Goal: Information Seeking & Learning: Check status

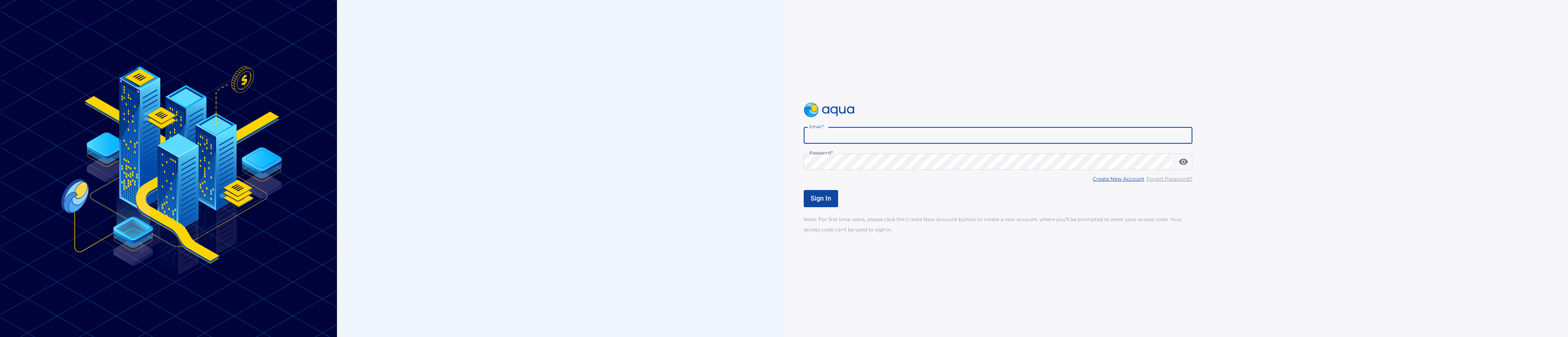
click at [854, 135] on input "Email   *" at bounding box center [998, 136] width 389 height 16
type input "**********"
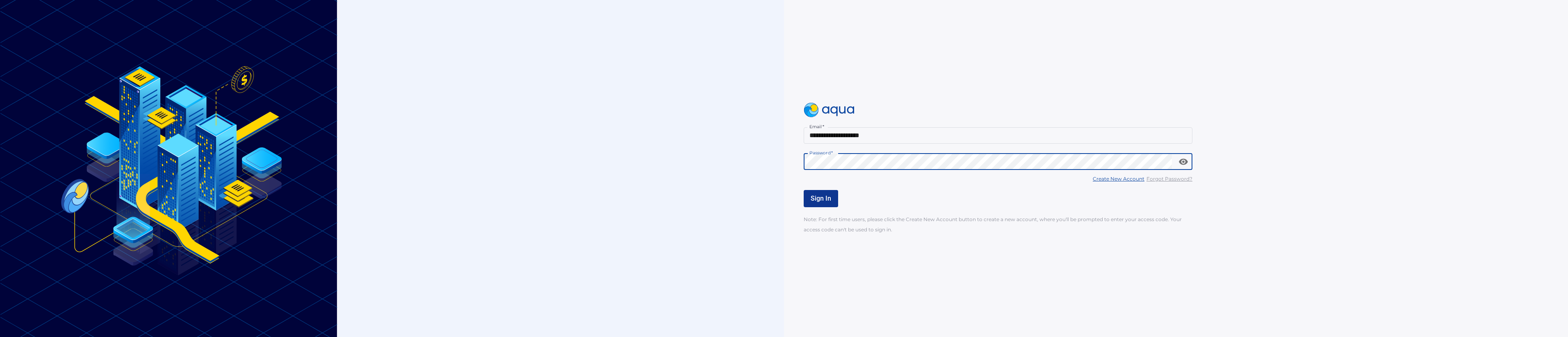
click at [823, 202] on span "Sign In" at bounding box center [821, 199] width 20 height 8
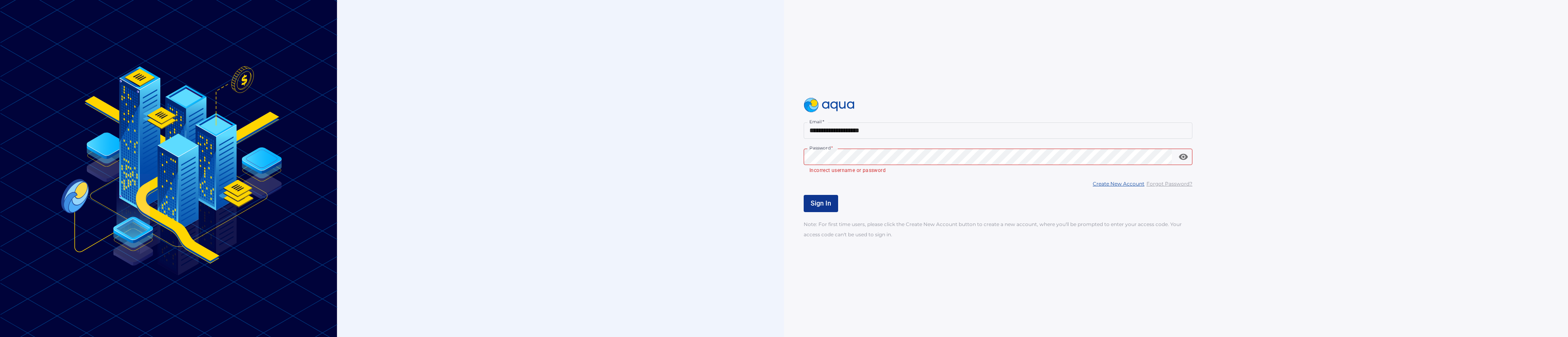
click at [832, 148] on span "*" at bounding box center [831, 148] width 2 height 5
click at [1161, 183] on u "Forgot Password?" at bounding box center [1169, 183] width 46 height 6
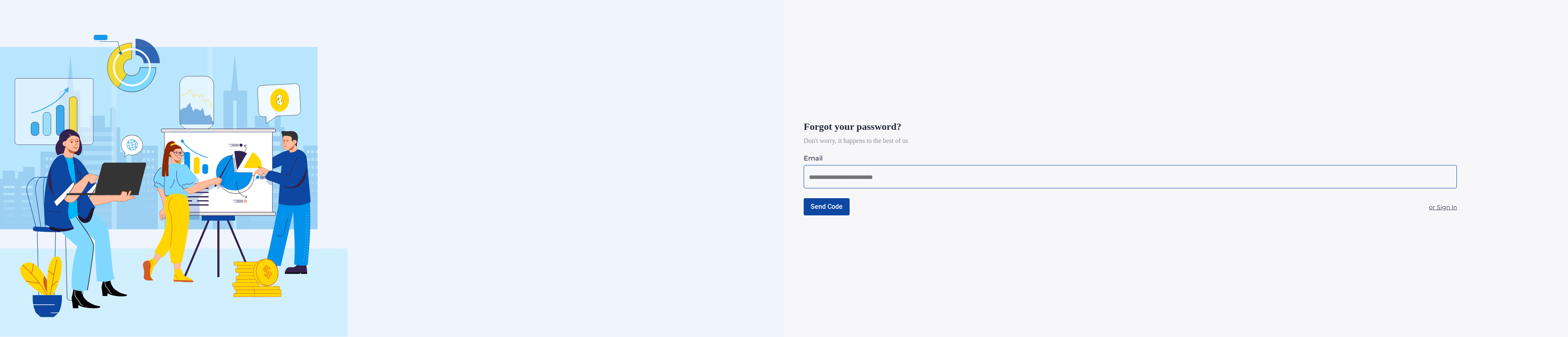
click at [906, 180] on input at bounding box center [1130, 177] width 642 height 10
type input "**********"
click at [821, 207] on span "Send Code" at bounding box center [827, 206] width 32 height 8
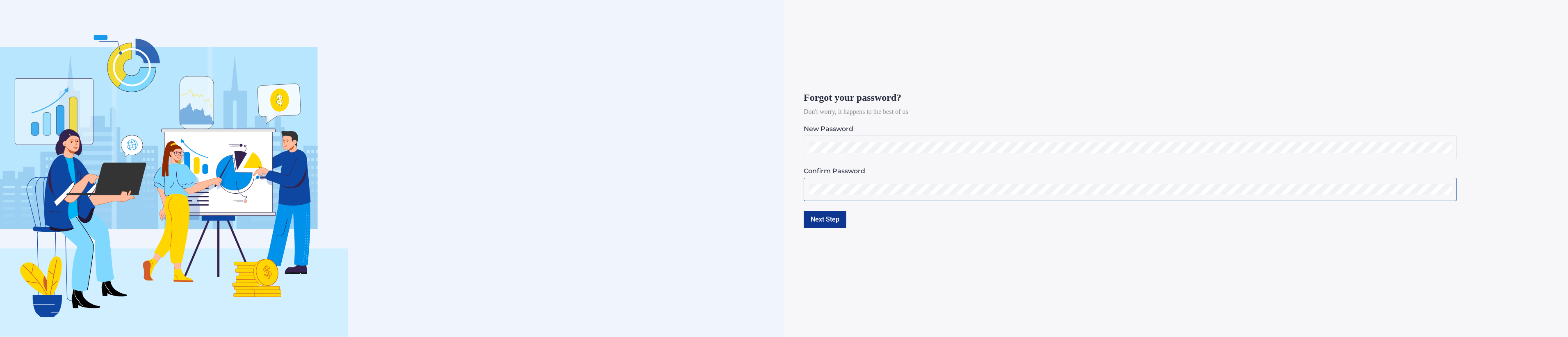
click at [825, 214] on button "Next Step" at bounding box center [825, 219] width 43 height 17
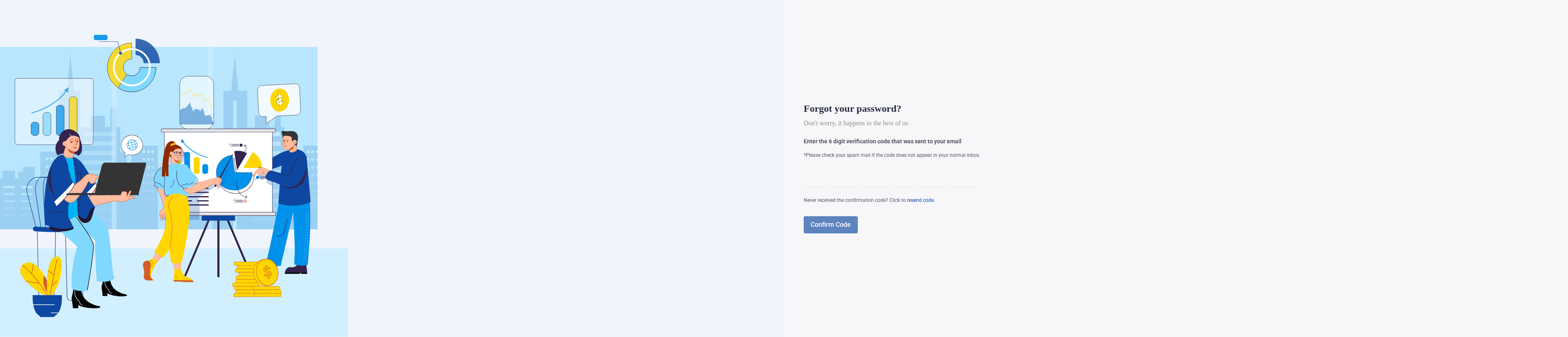
click at [819, 163] on div "Forgot your password? Don't worry, it happens to the best of us Enter the 6 dig…" at bounding box center [1160, 168] width 713 height 129
click at [813, 175] on div at bounding box center [815, 176] width 23 height 23
type input "*"
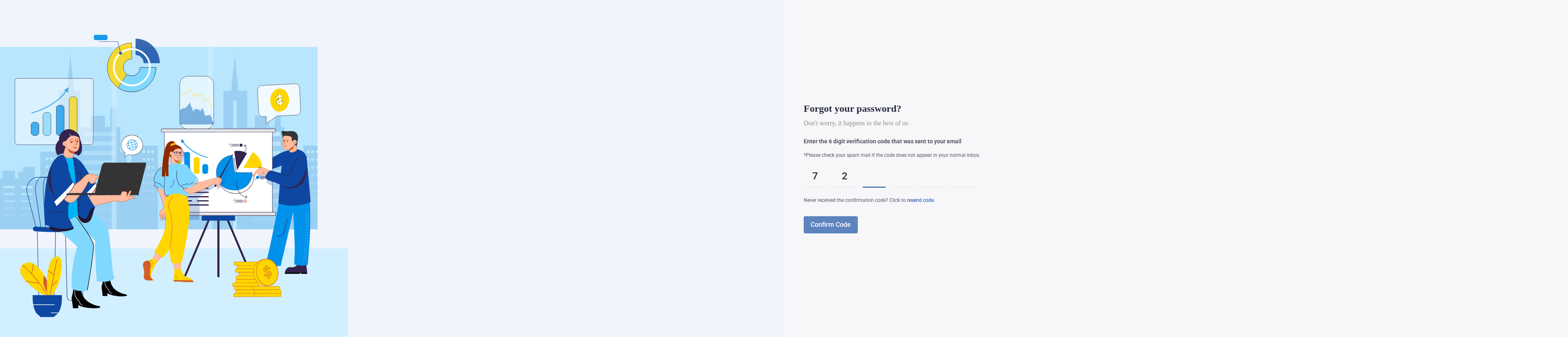
type input "*"
click at [832, 220] on button "Confirm Code" at bounding box center [830, 224] width 54 height 17
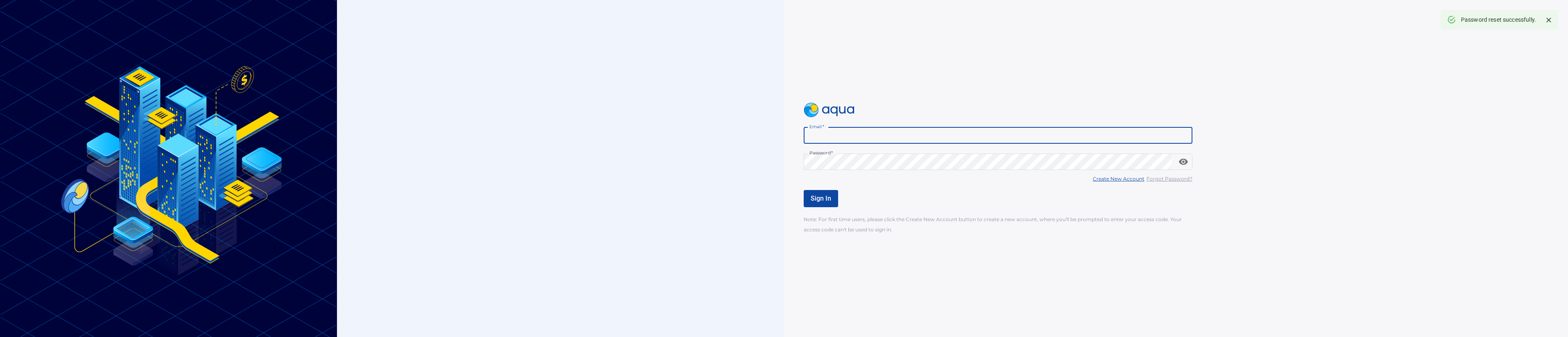
click at [833, 135] on input "Email   *" at bounding box center [998, 136] width 389 height 16
type input "**********"
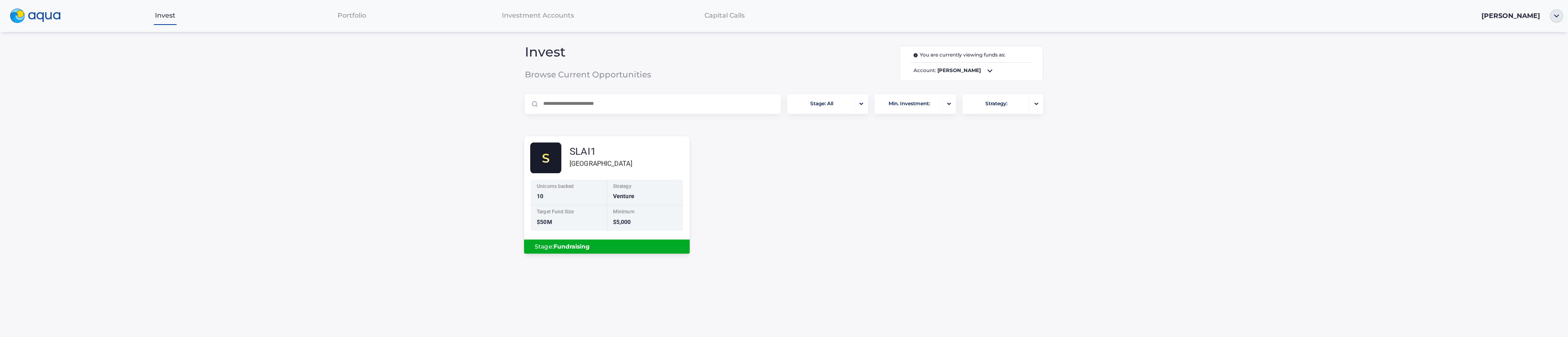
click at [609, 190] on div "Strategy Venture" at bounding box center [644, 192] width 76 height 26
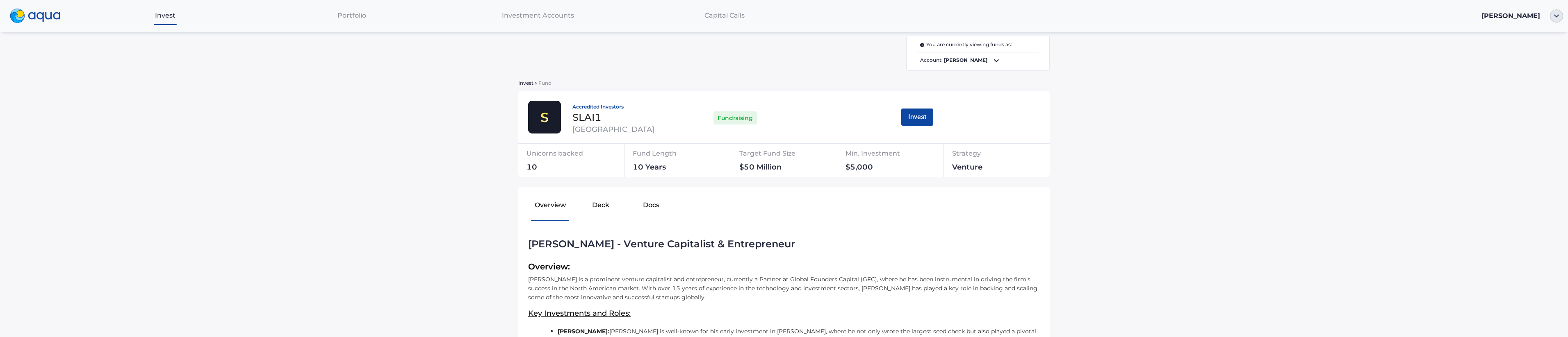
scroll to position [6, 0]
click at [646, 210] on button "Docs" at bounding box center [651, 208] width 50 height 27
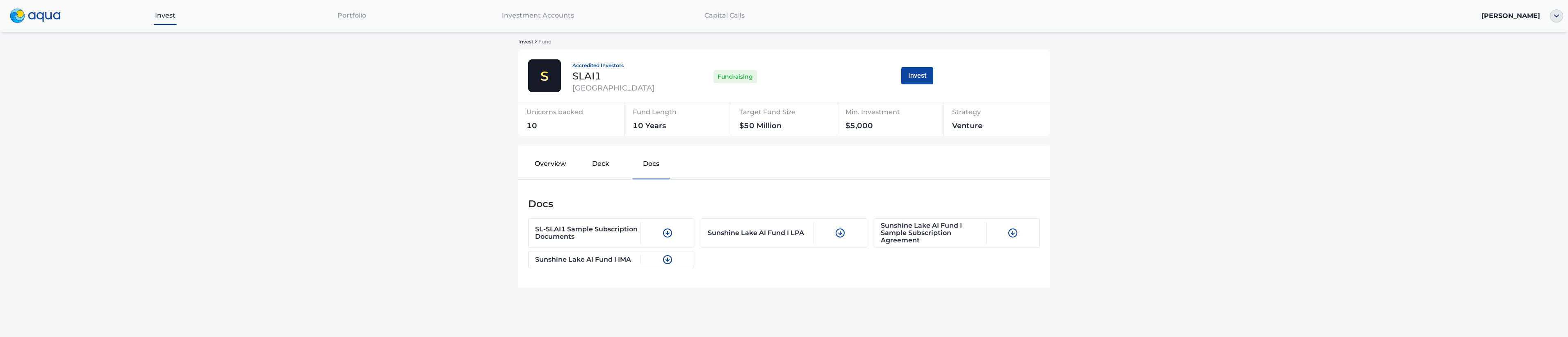
scroll to position [0, 0]
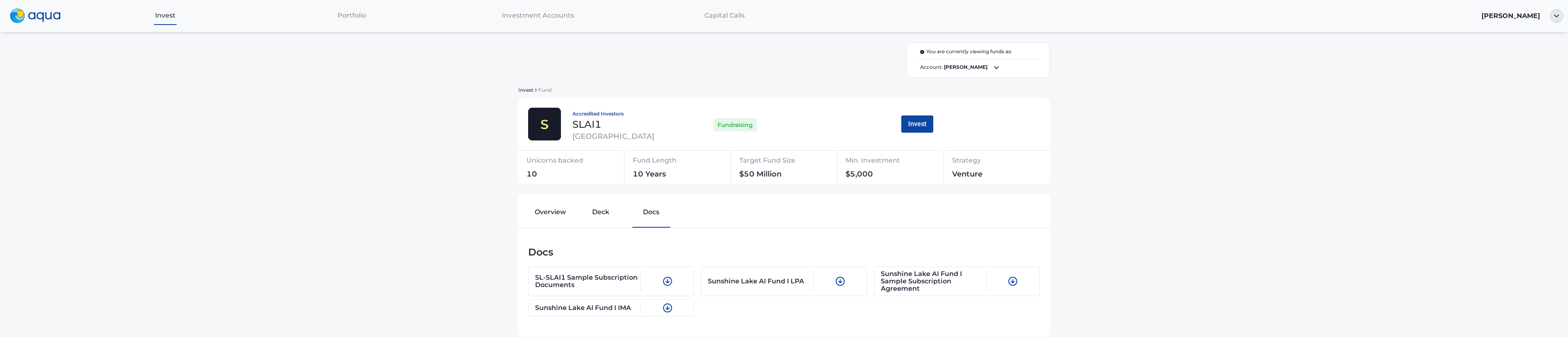
click at [376, 16] on div "Portfolio" at bounding box center [352, 16] width 187 height 16
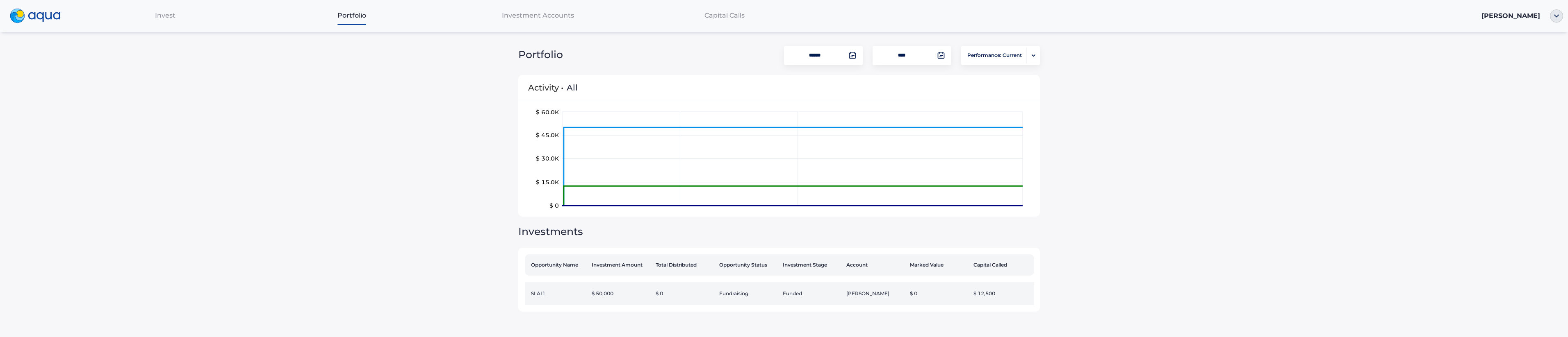
click at [530, 293] on td "SLAI1" at bounding box center [556, 293] width 63 height 23
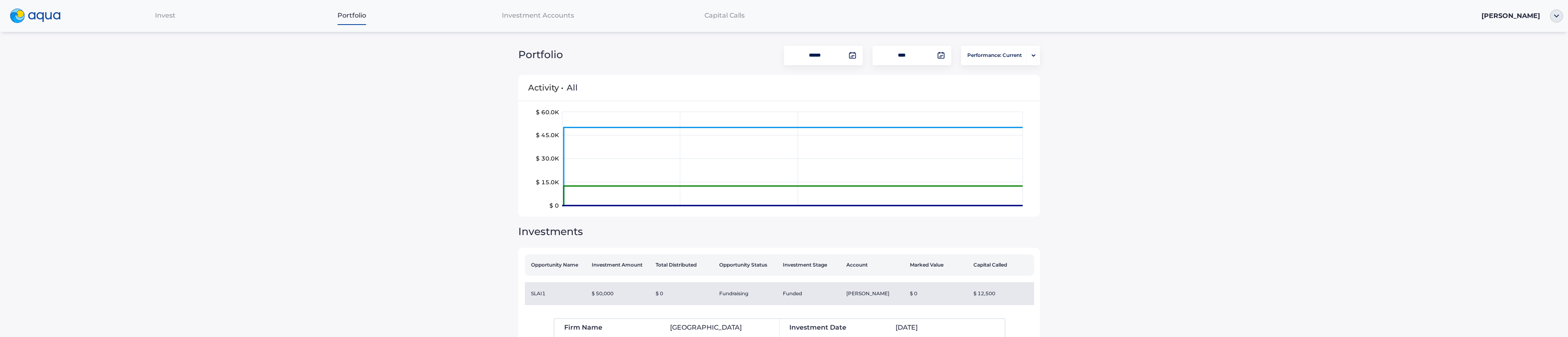
click at [540, 14] on span "Investment Accounts" at bounding box center [538, 16] width 72 height 8
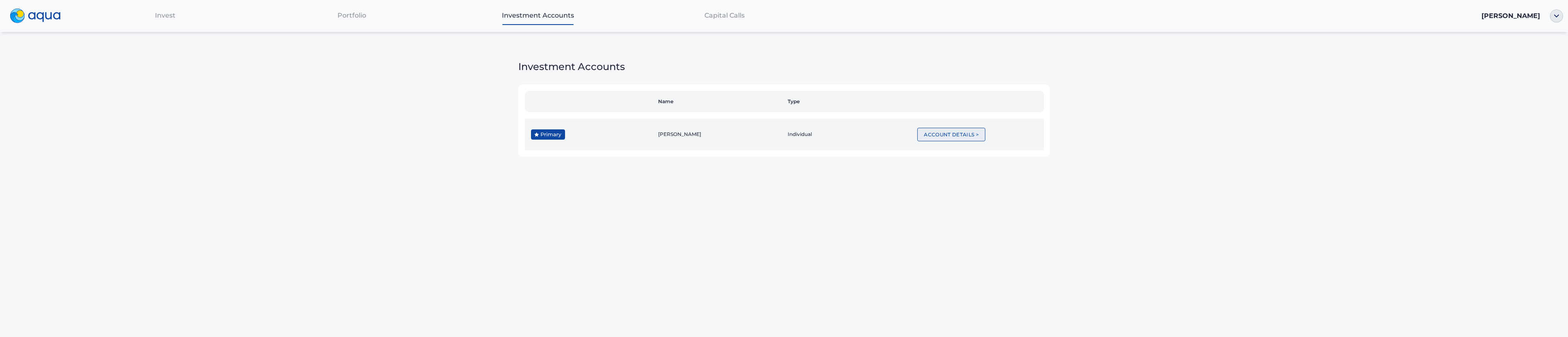
click at [974, 136] on button "Account Details >" at bounding box center [951, 135] width 68 height 14
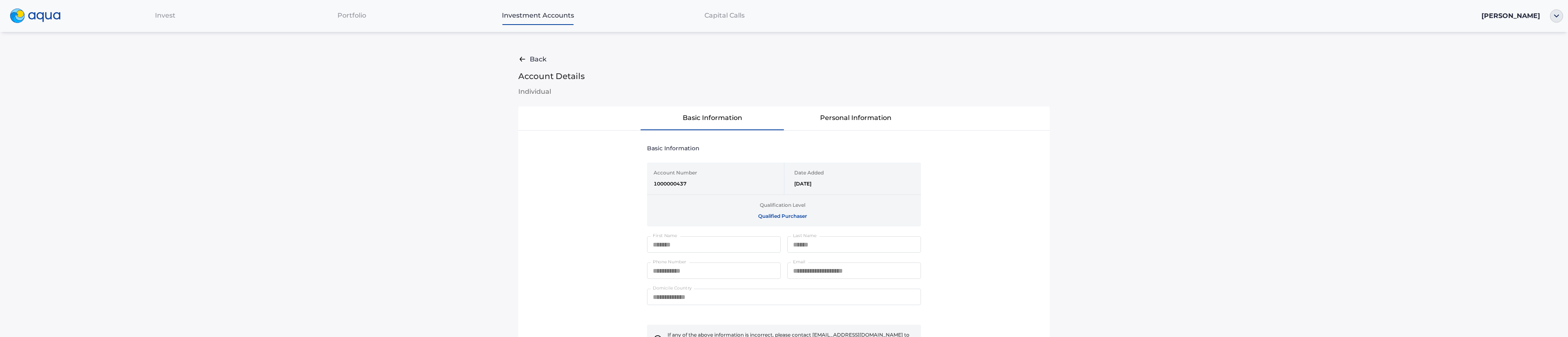
click at [843, 122] on button "Personal Information" at bounding box center [855, 117] width 144 height 23
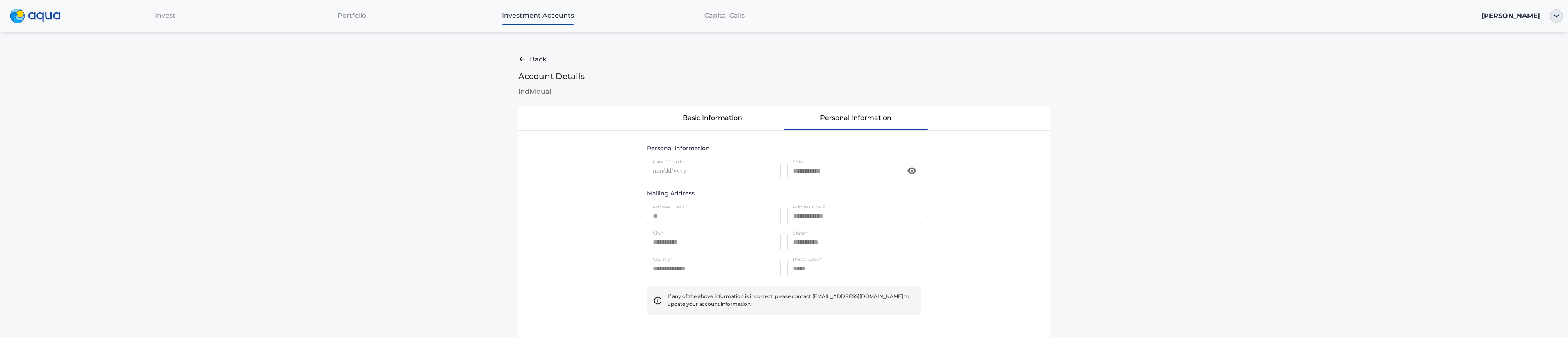
click at [727, 125] on button "Basic Information" at bounding box center [712, 117] width 144 height 23
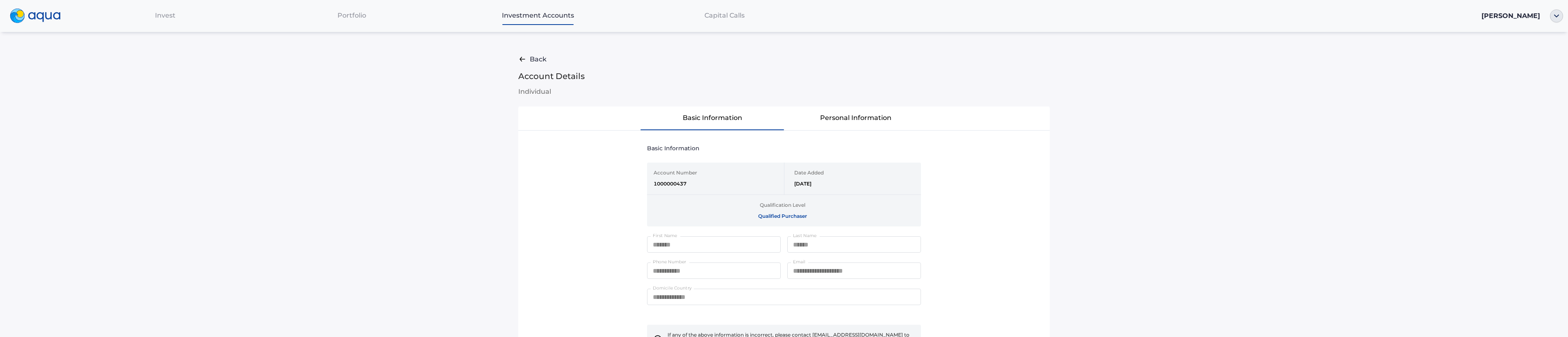
click at [707, 19] on div "Capital Calls" at bounding box center [725, 16] width 187 height 16
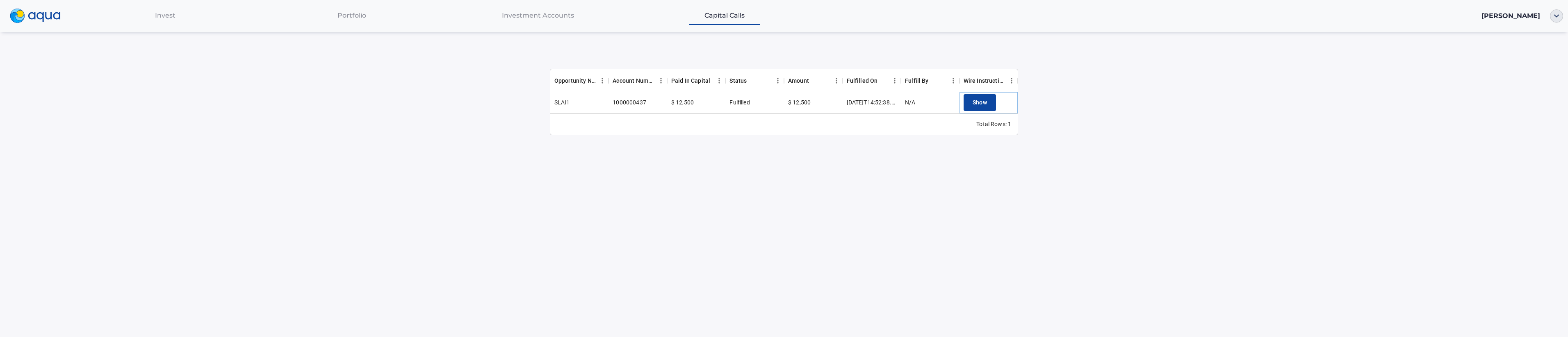
click at [978, 105] on span "Show" at bounding box center [980, 102] width 15 height 10
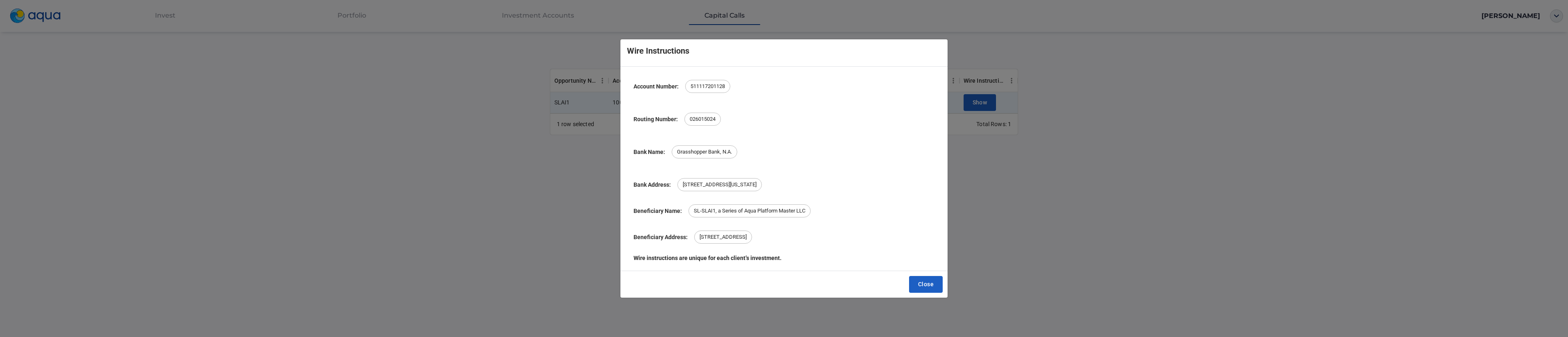
click at [482, 144] on div "Wire Instructions Account Number: [FINANCIAL_ID] Routing Number: [FINANCIAL_ID]…" at bounding box center [784, 168] width 1568 height 337
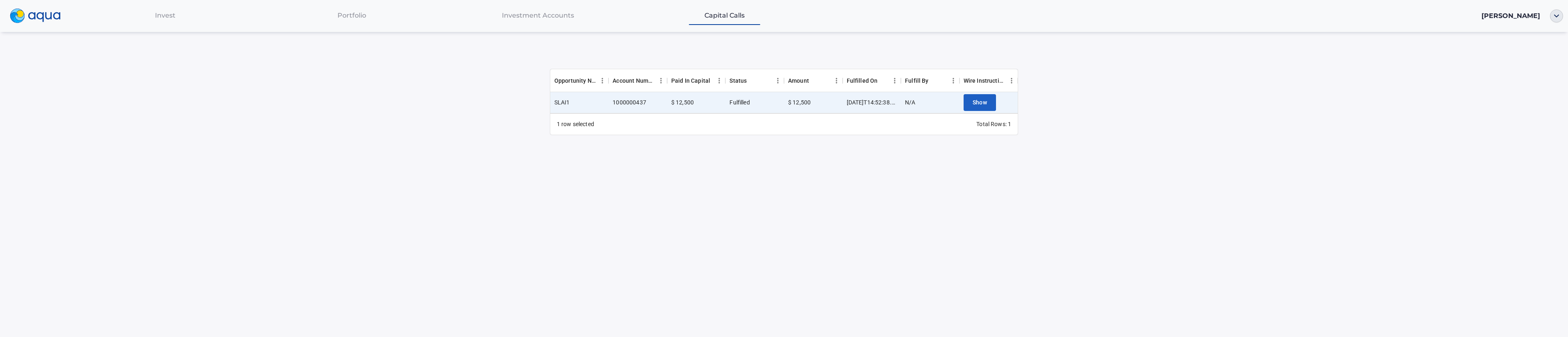
click at [371, 17] on div "Portfolio" at bounding box center [352, 16] width 187 height 16
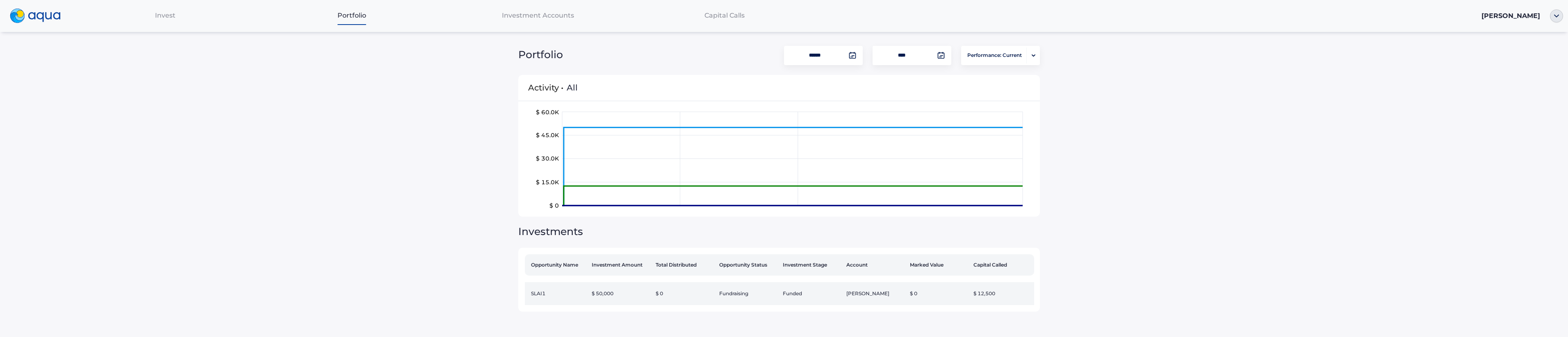
click at [557, 287] on td "SLAI1" at bounding box center [556, 293] width 63 height 23
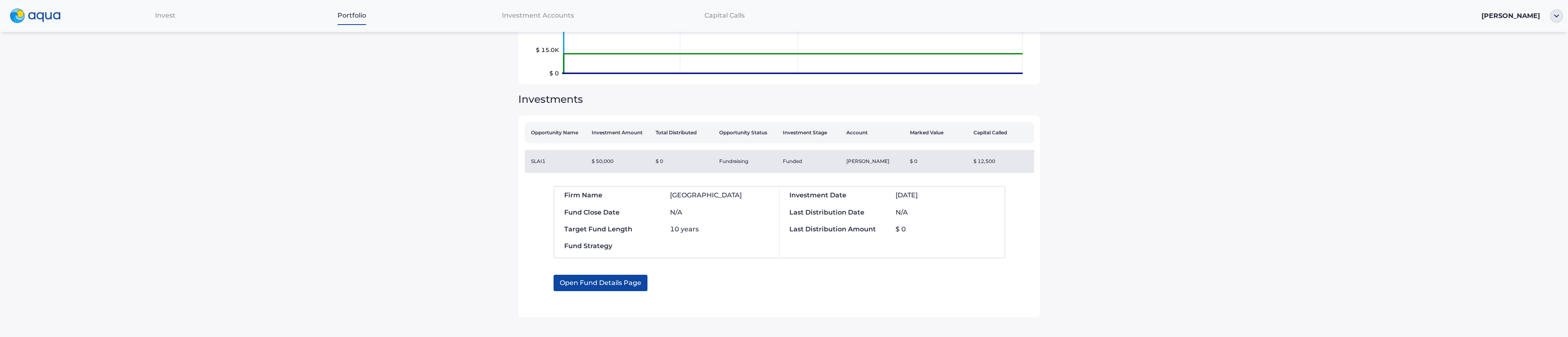
scroll to position [129, 0]
